Goal: Transaction & Acquisition: Purchase product/service

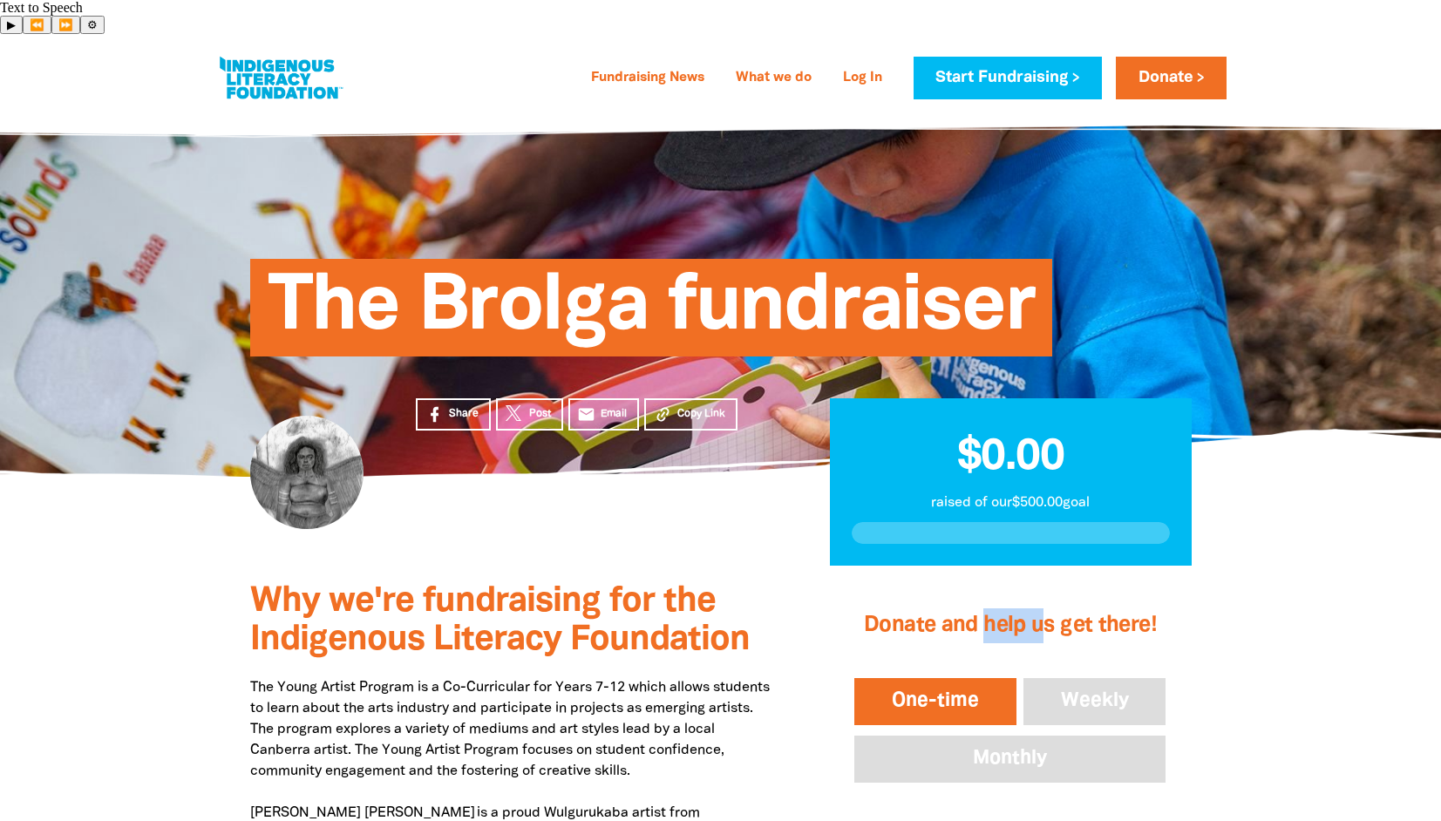
drag, startPoint x: 987, startPoint y: 591, endPoint x: 1044, endPoint y: 591, distance: 57.5
click at [1043, 591] on h2 "Donate and help us get there!" at bounding box center [1010, 626] width 318 height 70
click at [1047, 591] on h2 "Donate and help us get there!" at bounding box center [1010, 626] width 318 height 70
click at [1048, 591] on h2 "Donate and help us get there!" at bounding box center [1010, 626] width 318 height 70
click at [1047, 591] on h2 "Donate and help us get there!" at bounding box center [1010, 626] width 318 height 70
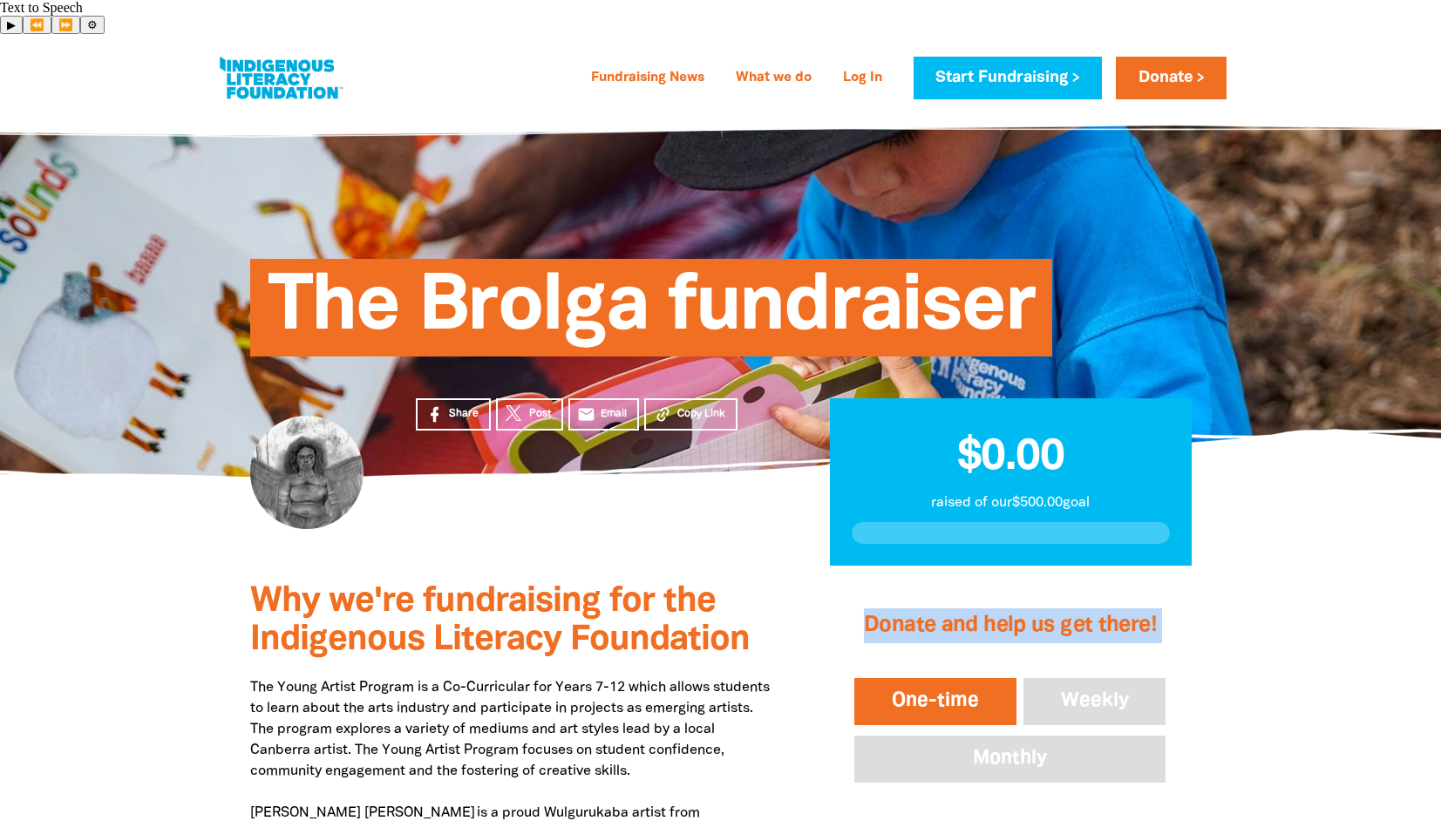
click at [1047, 591] on h2 "Donate and help us get there!" at bounding box center [1010, 626] width 318 height 70
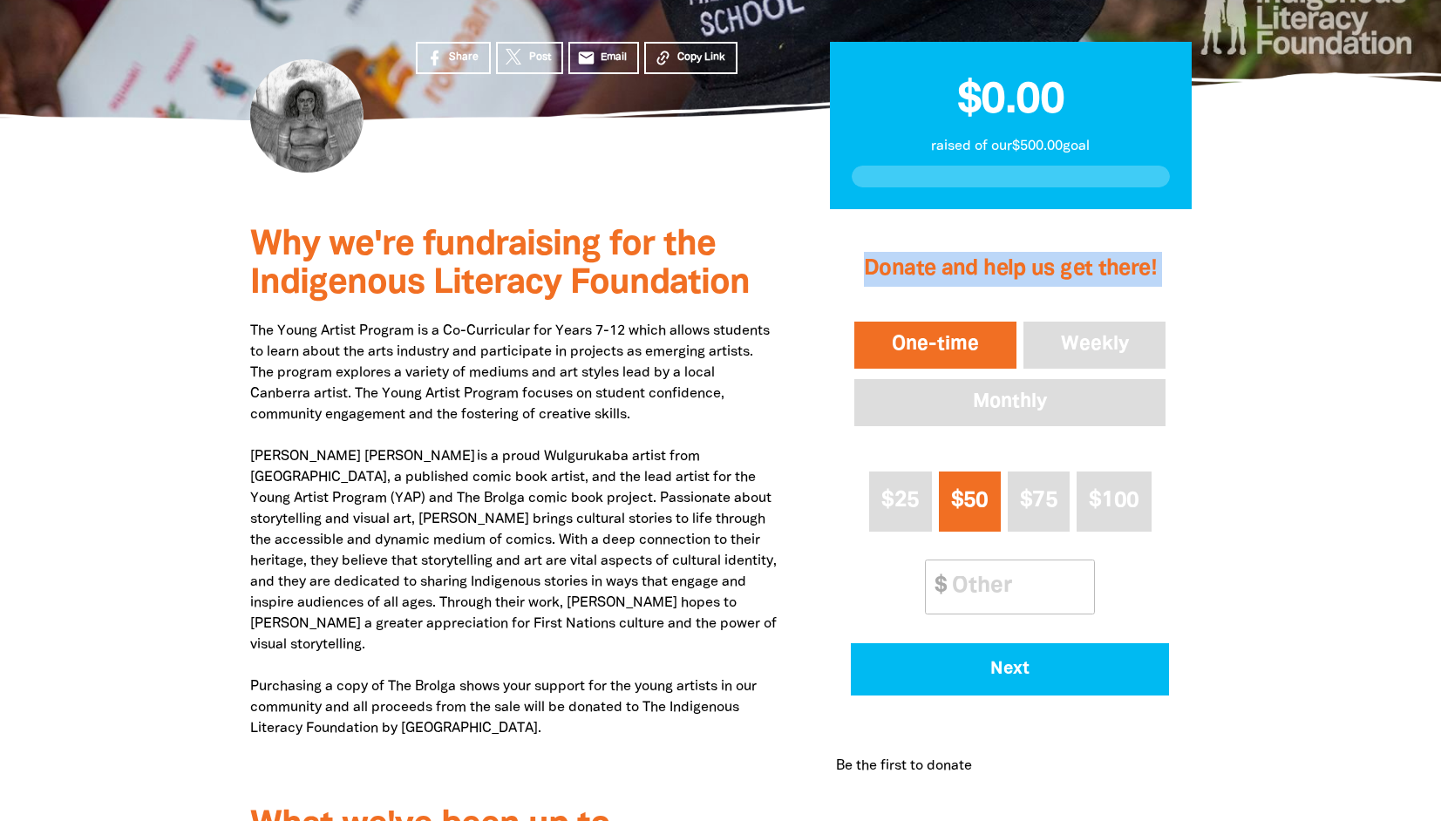
scroll to position [361, 0]
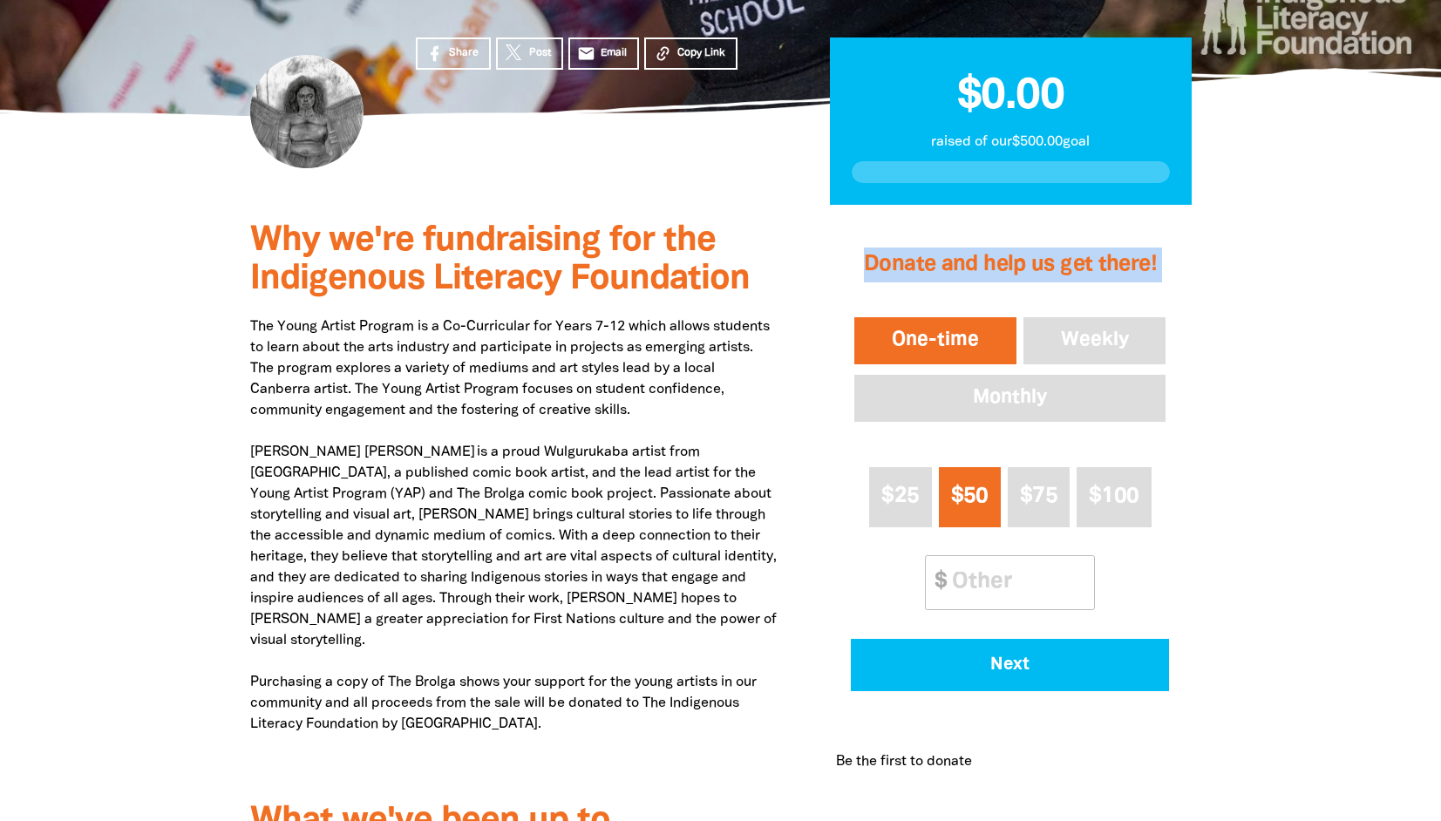
drag, startPoint x: 592, startPoint y: 665, endPoint x: 215, endPoint y: 631, distance: 378.0
click at [215, 631] on div "Why we're fundraising for the Indigenous Literacy Foundation The Young Artist P…" at bounding box center [721, 564] width 1046 height 718
copy p "Purchasing a copy of The Brolga shows your support for the young artists in our…"
